Goal: Check status

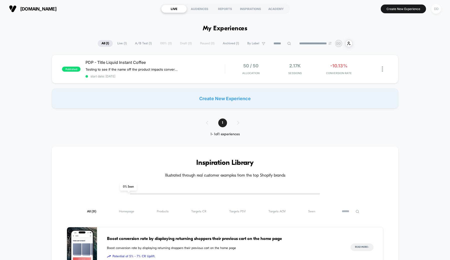
click at [436, 11] on div "DD" at bounding box center [436, 9] width 10 height 10
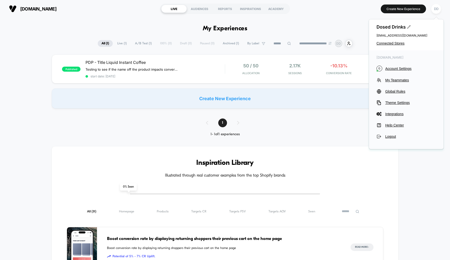
drag, startPoint x: 377, startPoint y: 36, endPoint x: 401, endPoint y: 35, distance: 24.8
click at [401, 35] on span "[EMAIL_ADDRESS][DOMAIN_NAME]" at bounding box center [407, 36] width 60 height 4
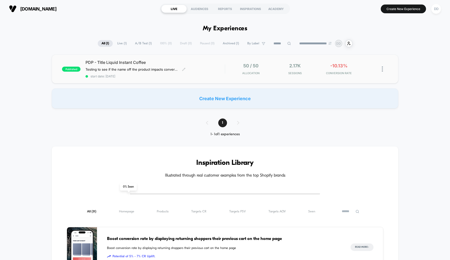
click at [185, 63] on span "PDP - Title Liquid Instant Coffee" at bounding box center [155, 62] width 139 height 5
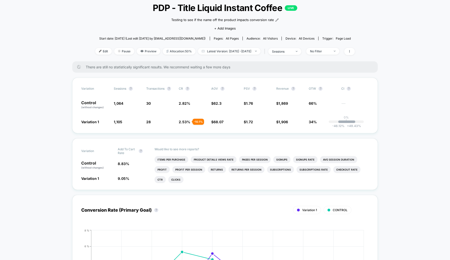
scroll to position [40, 0]
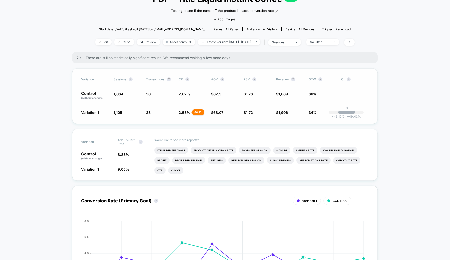
drag, startPoint x: 81, startPoint y: 112, endPoint x: 107, endPoint y: 109, distance: 26.6
click at [107, 109] on div "Variation Sessions ? Transactions ? CR ? AOV ? PSV ? Revenue ? OTW ? CI ? Contr…" at bounding box center [225, 96] width 306 height 56
click at [106, 110] on span "Variation 1" at bounding box center [95, 112] width 28 height 5
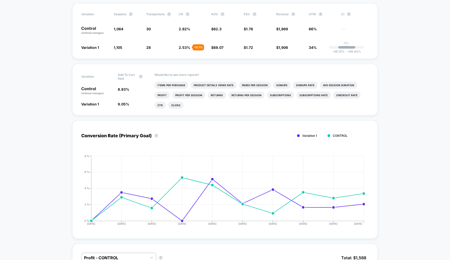
scroll to position [62, 0]
